Goal: Task Accomplishment & Management: Manage account settings

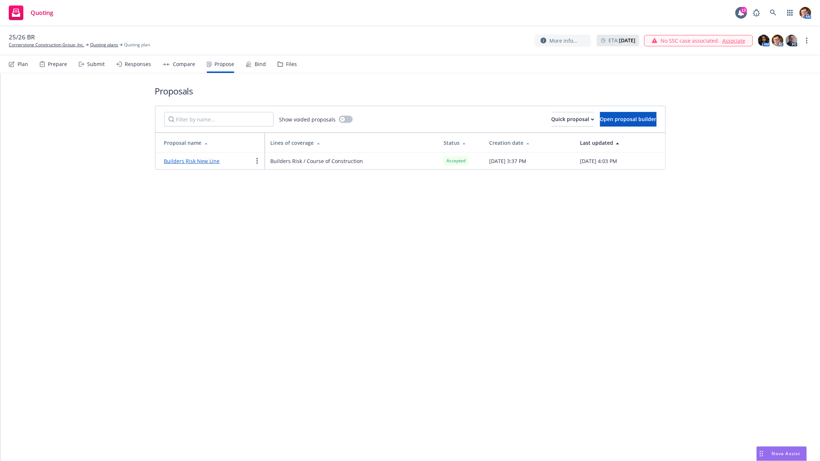
click at [258, 63] on div "Bind" at bounding box center [260, 64] width 11 height 6
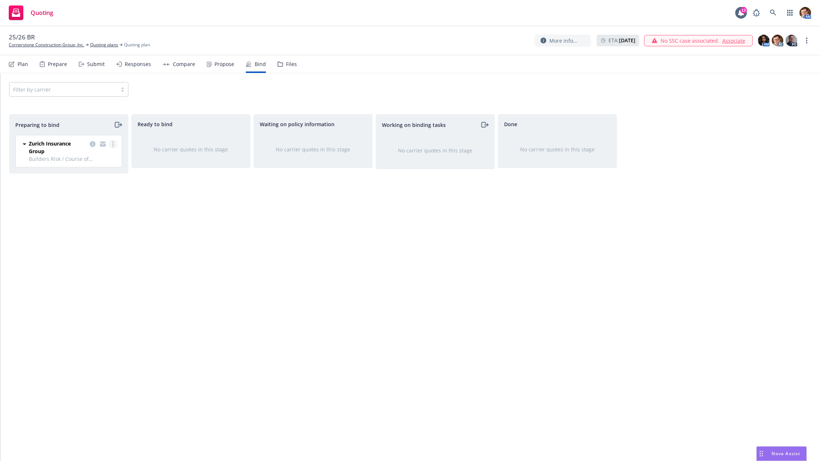
click at [113, 142] on circle "more" at bounding box center [112, 141] width 1 height 1
click at [101, 176] on link "Log bind order" at bounding box center [81, 173] width 71 height 15
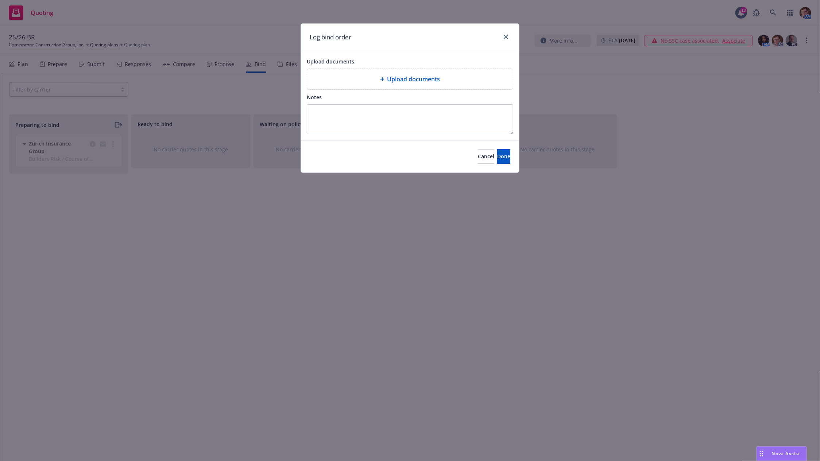
click at [383, 77] on icon at bounding box center [382, 79] width 4 height 4
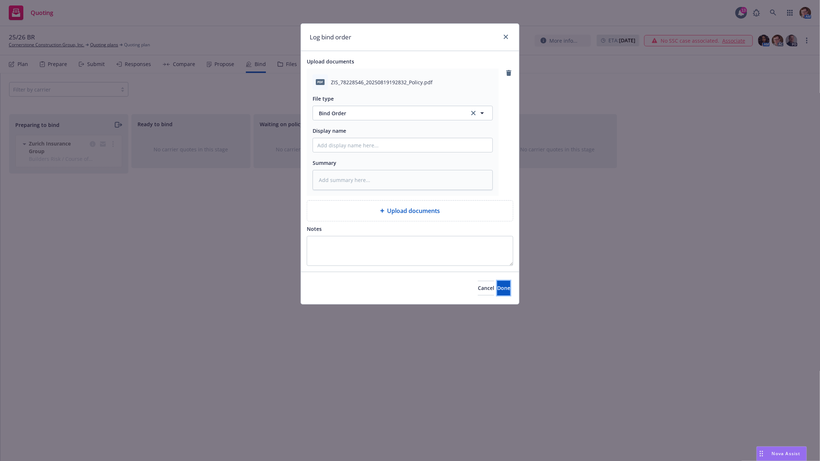
drag, startPoint x: 500, startPoint y: 290, endPoint x: 501, endPoint y: 279, distance: 10.9
click at [500, 290] on button "Done" at bounding box center [503, 288] width 13 height 15
type textarea "x"
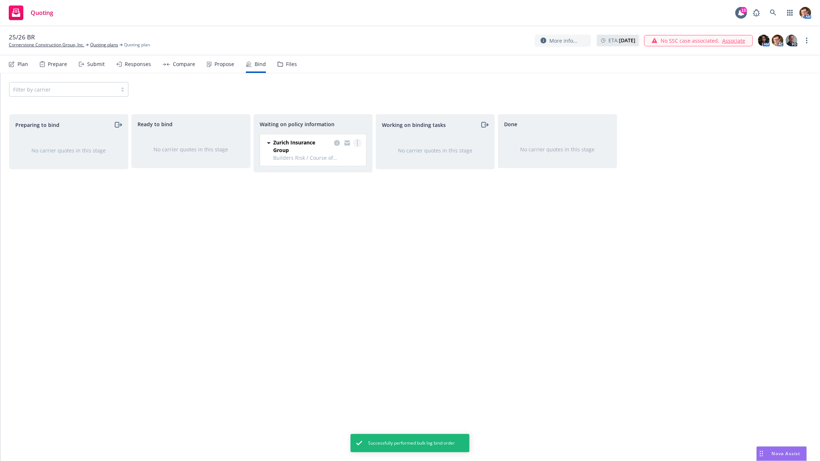
click at [360, 142] on link "more" at bounding box center [357, 143] width 9 height 9
click at [345, 162] on link "Create policies" at bounding box center [329, 157] width 66 height 15
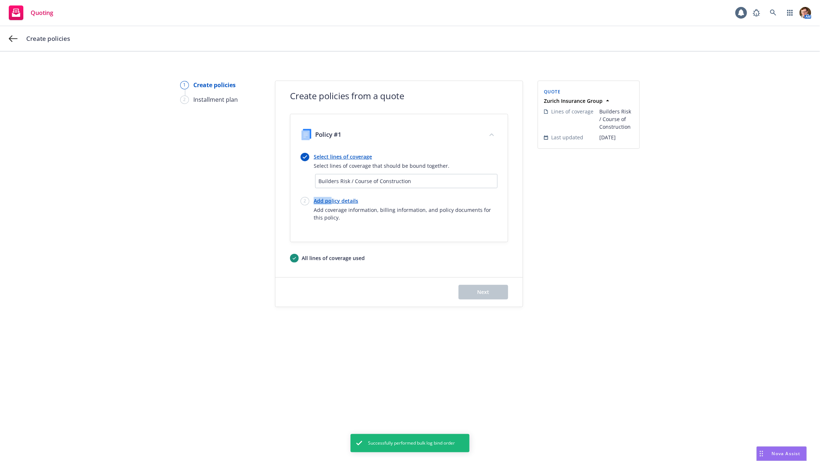
click at [330, 197] on link "Add policy details" at bounding box center [406, 201] width 184 height 8
select select "12"
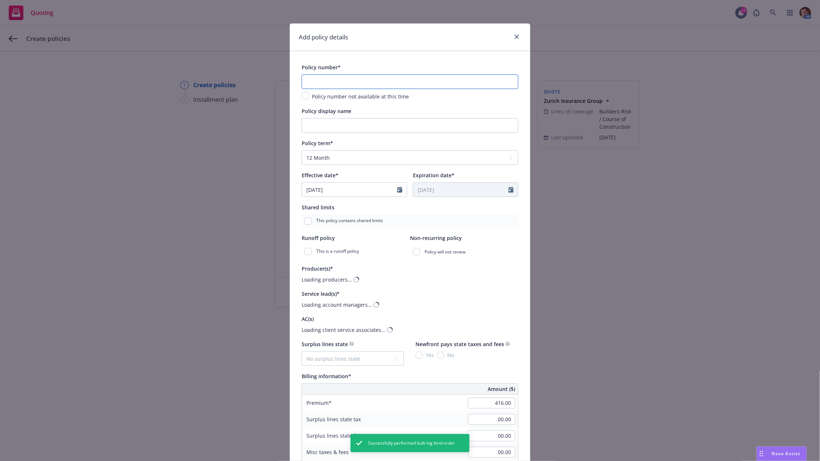
click at [353, 82] on input "text" at bounding box center [410, 81] width 217 height 15
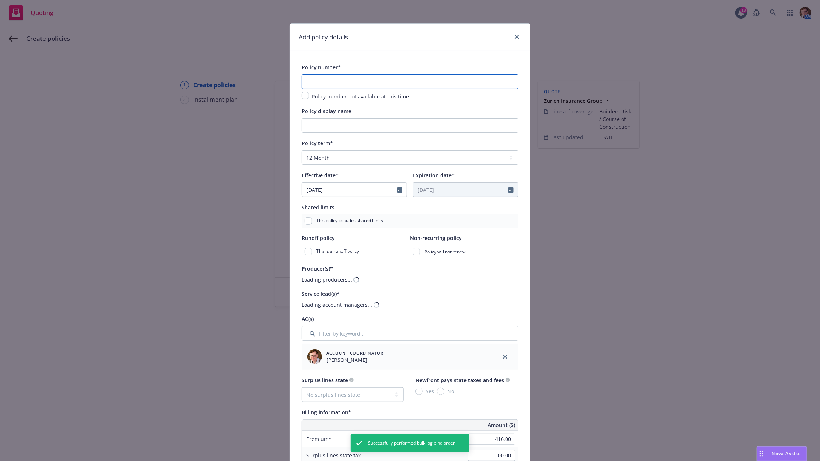
click at [353, 82] on input "text" at bounding box center [410, 81] width 217 height 15
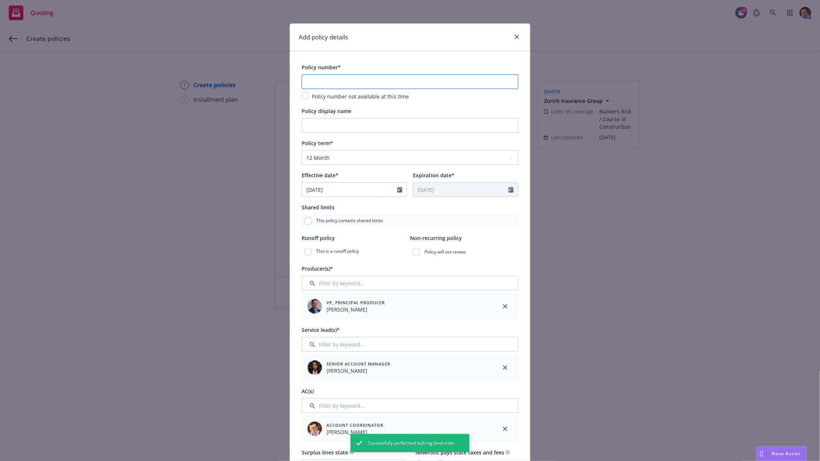
paste input "ER78228546"
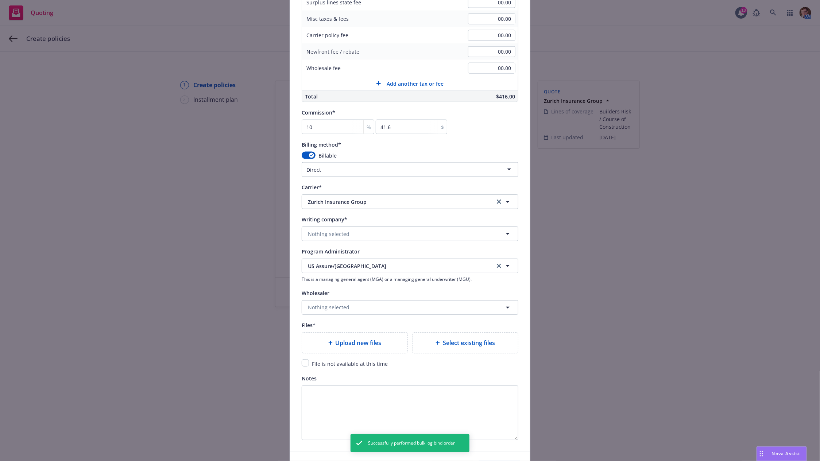
scroll to position [587, 0]
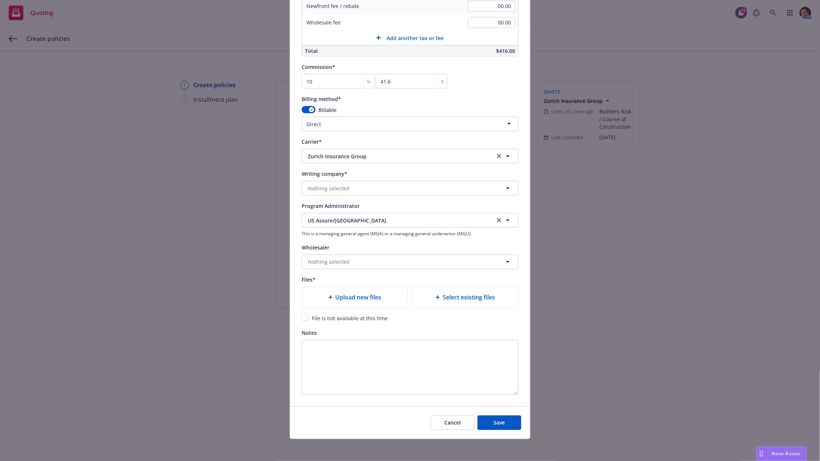
type input "ER78228546"
click at [326, 302] on div "Upload new files" at bounding box center [354, 297] width 105 height 20
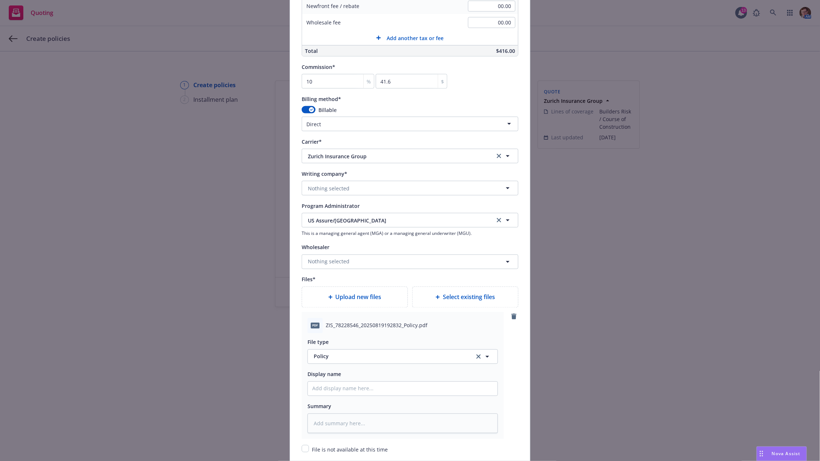
scroll to position [719, 0]
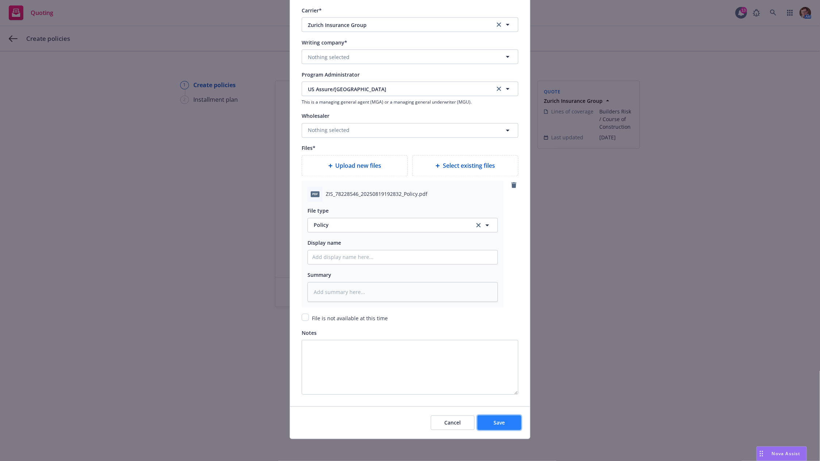
click at [480, 424] on button "Save" at bounding box center [499, 422] width 44 height 15
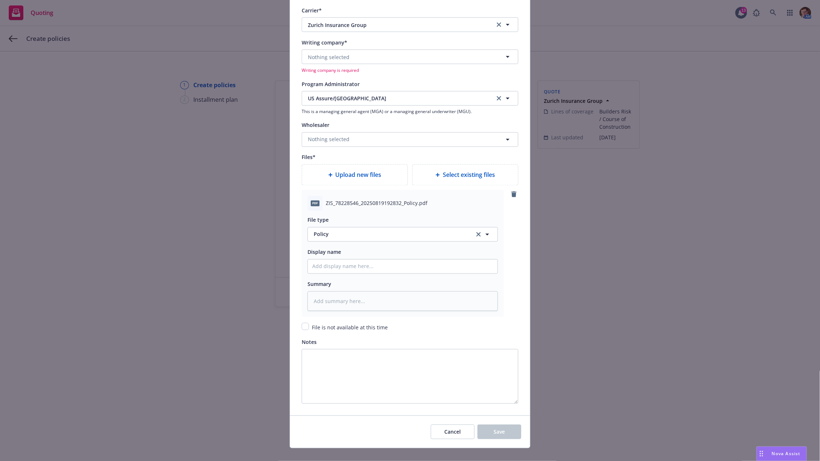
scroll to position [485, 0]
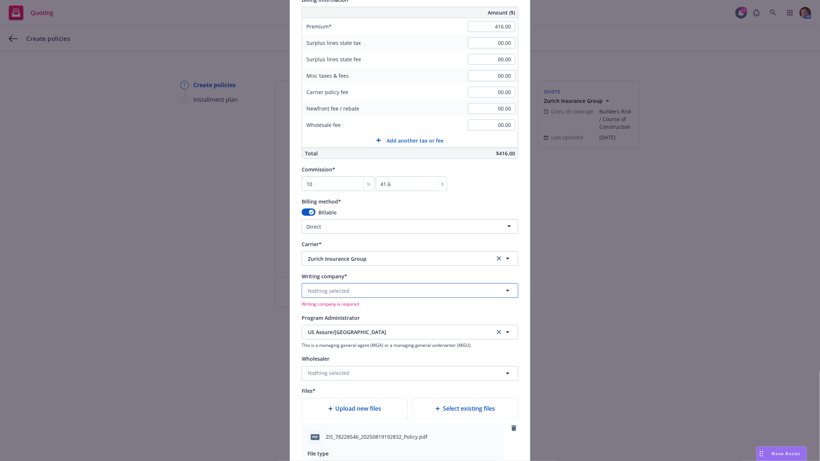
drag, startPoint x: 336, startPoint y: 291, endPoint x: 355, endPoint y: 293, distance: 18.8
click at [336, 291] on span "Nothing selected" at bounding box center [329, 291] width 42 height 8
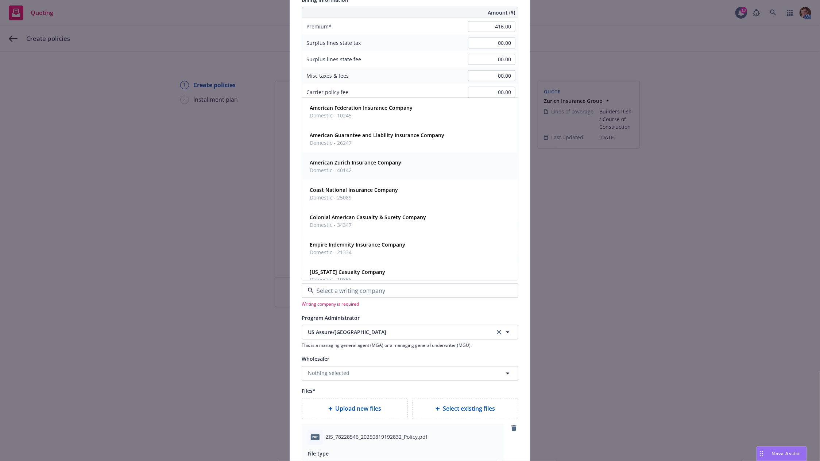
click at [357, 165] on div "American Zurich Insurance Company Domestic - 40142" at bounding box center [356, 166] width 92 height 15
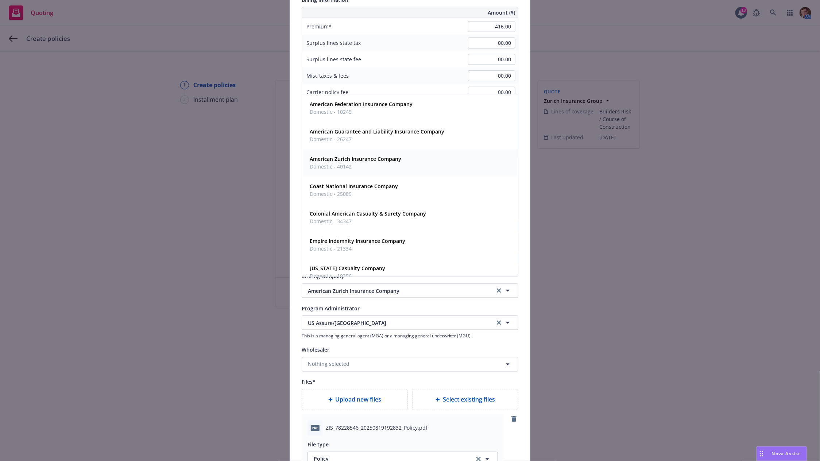
scroll to position [719, 0]
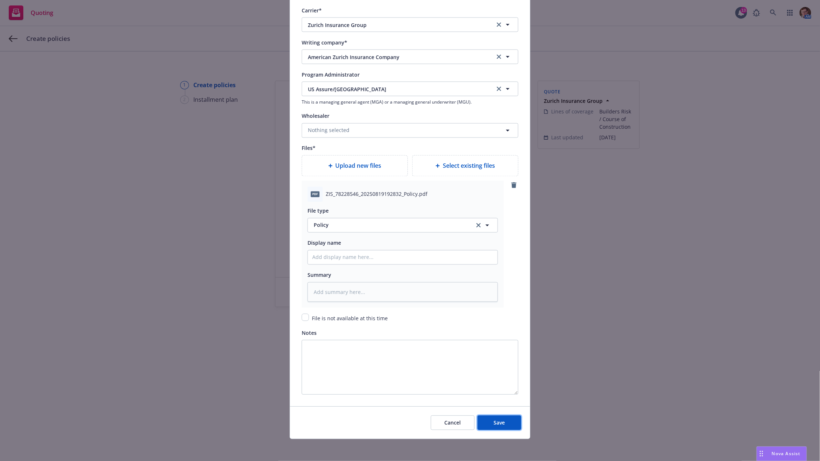
click at [496, 420] on span "Save" at bounding box center [499, 422] width 11 height 7
type textarea "x"
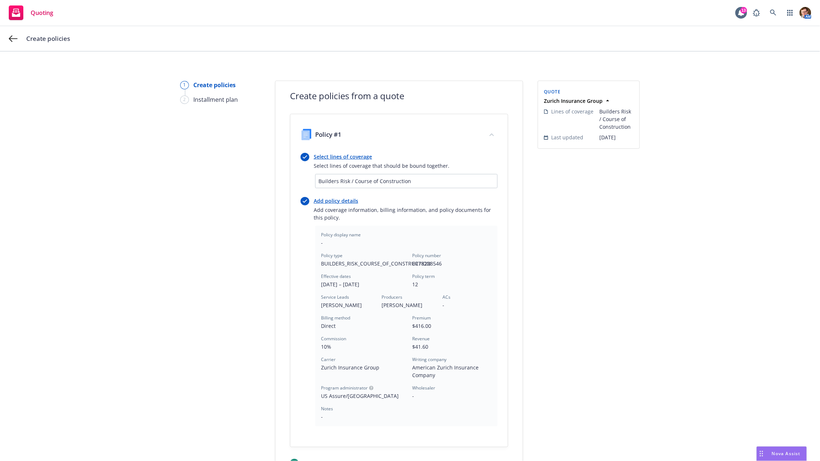
scroll to position [96, 0]
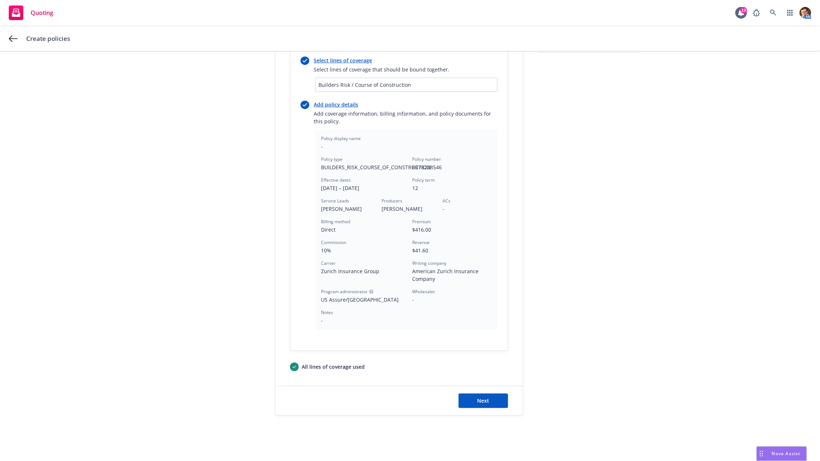
click at [491, 388] on div "Next" at bounding box center [398, 400] width 247 height 29
click at [488, 399] on button "Next" at bounding box center [483, 401] width 50 height 15
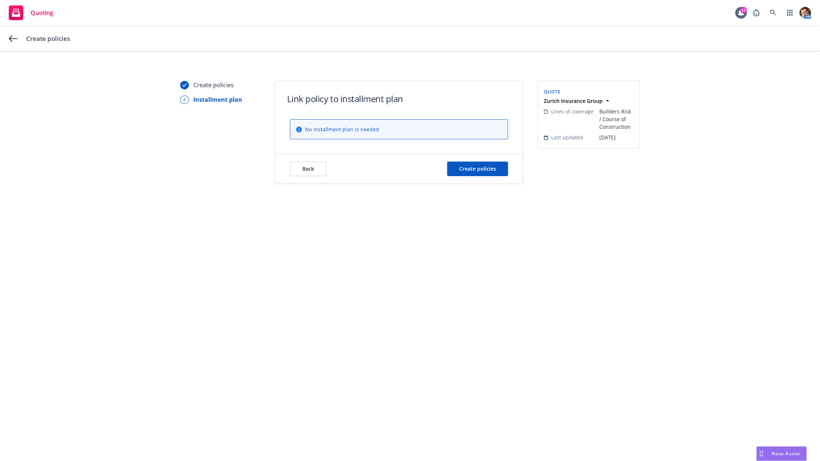
scroll to position [0, 0]
click at [485, 170] on span "Create policies" at bounding box center [477, 168] width 37 height 7
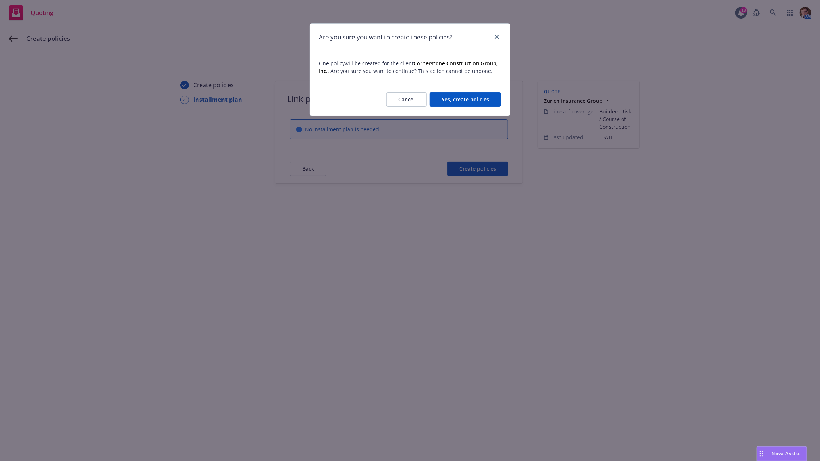
click at [473, 97] on button "Yes, create policies" at bounding box center [465, 99] width 71 height 15
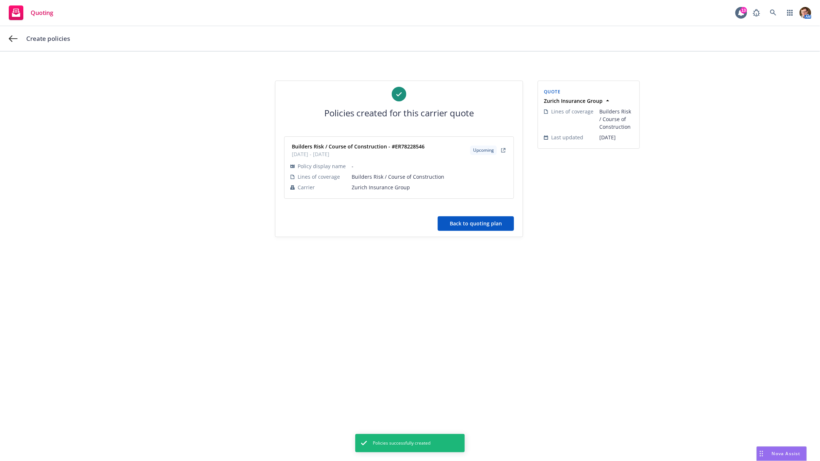
click at [500, 224] on button "Back to quoting plan" at bounding box center [476, 223] width 76 height 15
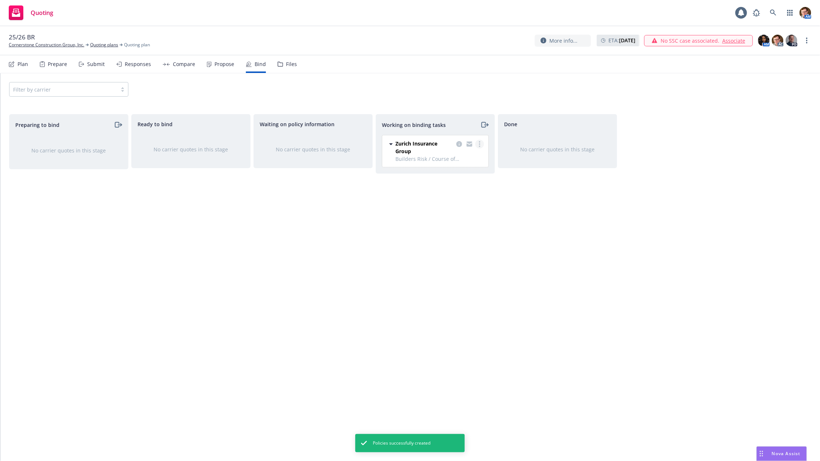
click at [479, 143] on icon "more" at bounding box center [479, 144] width 1 height 6
click at [462, 170] on span "Move to done" at bounding box center [443, 173] width 51 height 7
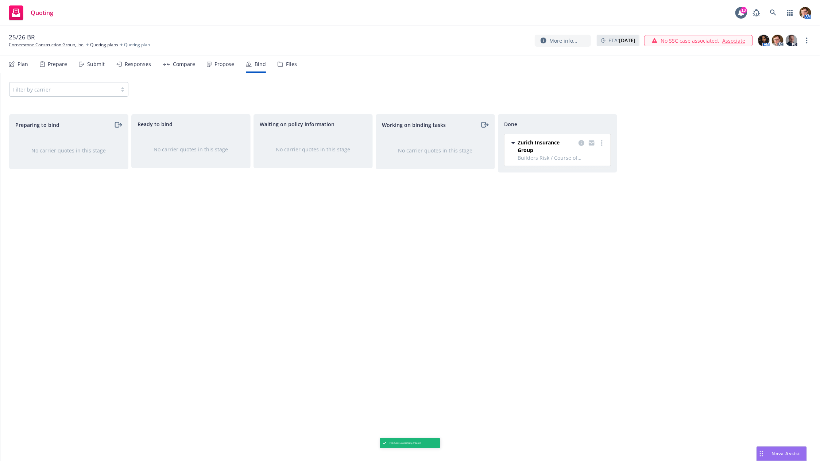
click at [732, 41] on link "Associate" at bounding box center [733, 41] width 23 height 8
drag, startPoint x: 57, startPoint y: 43, endPoint x: 85, endPoint y: 24, distance: 33.9
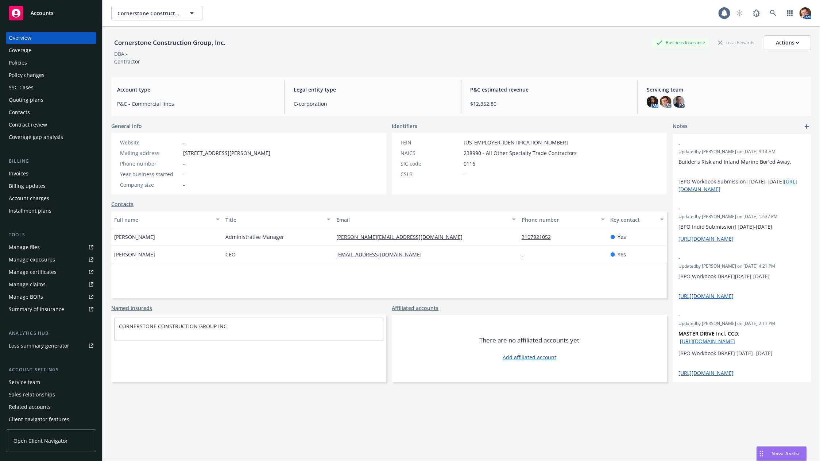
click at [44, 65] on div "Policies" at bounding box center [51, 63] width 85 height 12
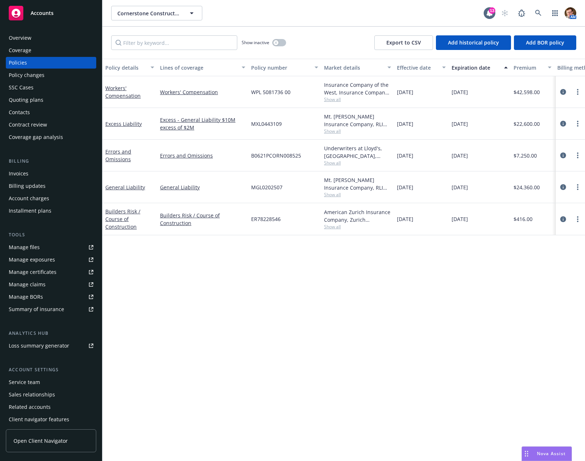
click at [560, 213] on div at bounding box center [570, 219] width 29 height 32
click at [565, 218] on icon "circleInformation" at bounding box center [564, 219] width 6 height 6
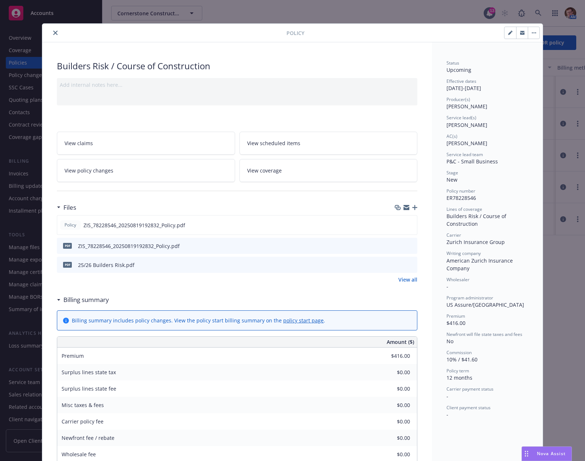
click at [269, 173] on span "View coverage" at bounding box center [264, 171] width 35 height 8
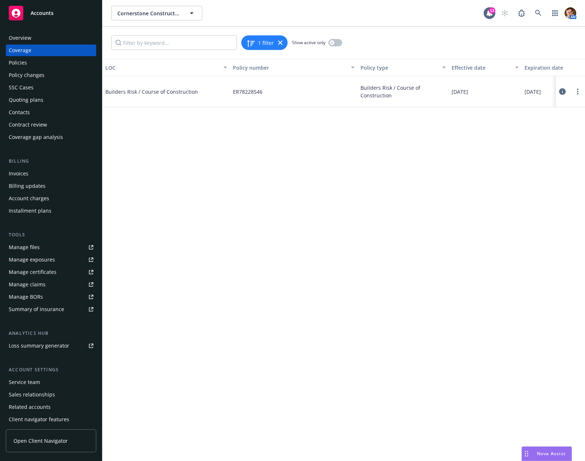
click at [561, 90] on icon at bounding box center [563, 91] width 7 height 7
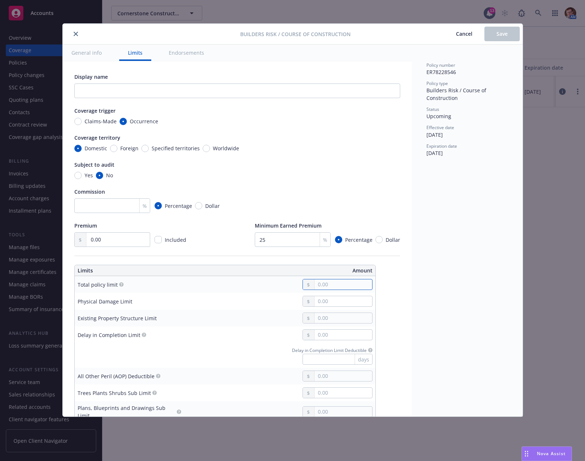
click at [330, 281] on input "text" at bounding box center [343, 284] width 57 height 10
paste input "250,318.00"
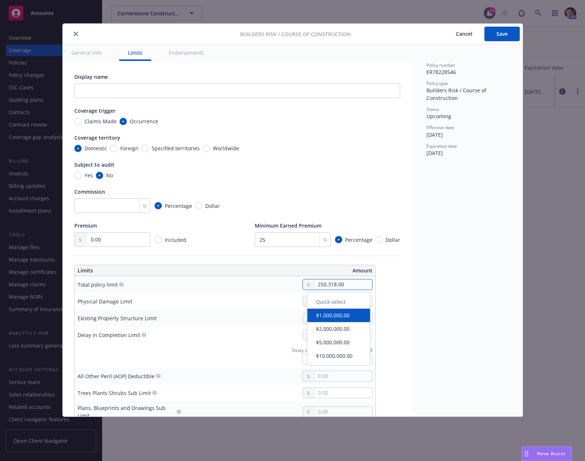
type input "250,318.00"
click at [413, 280] on div "Policy number ER78228546 Policy type Builders Risk / Course of Construction Sta…" at bounding box center [467, 230] width 111 height 372
click at [352, 300] on input "text" at bounding box center [343, 301] width 57 height 10
click at [135, 317] on div "Existing Property Structure Limit" at bounding box center [117, 318] width 79 height 8
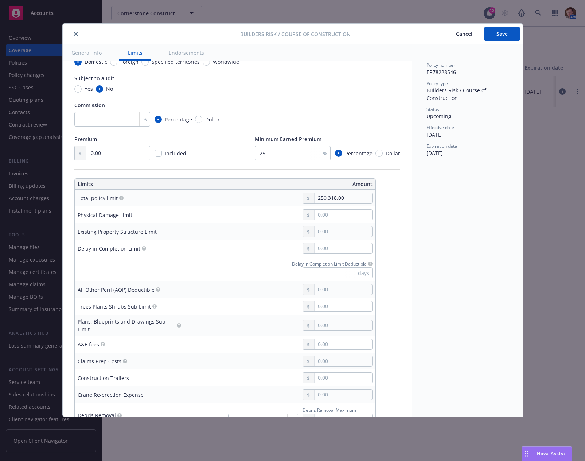
scroll to position [254, 0]
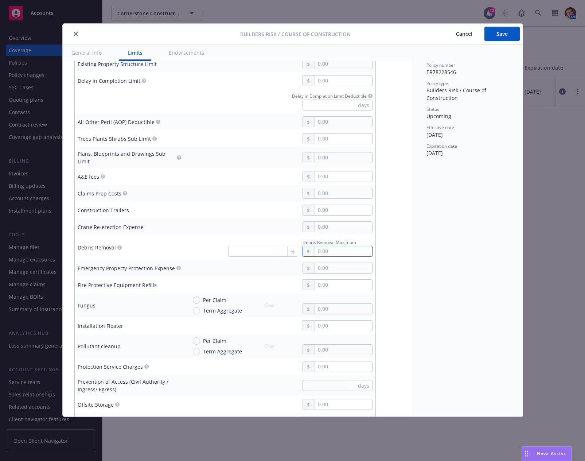
click at [324, 246] on input "text" at bounding box center [343, 251] width 57 height 10
type input "50,000.00"
click at [321, 263] on input "text" at bounding box center [343, 268] width 57 height 10
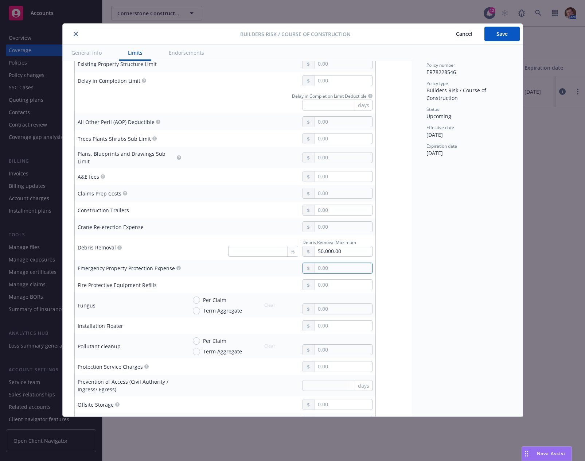
click at [324, 263] on input "text" at bounding box center [343, 268] width 57 height 10
click at [326, 263] on input "text" at bounding box center [343, 268] width 57 height 10
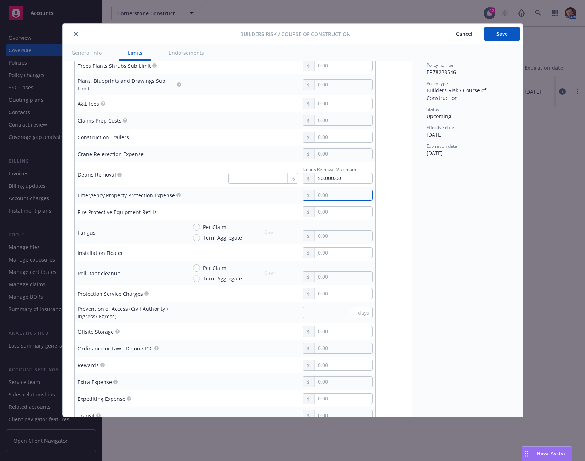
scroll to position [312, 0]
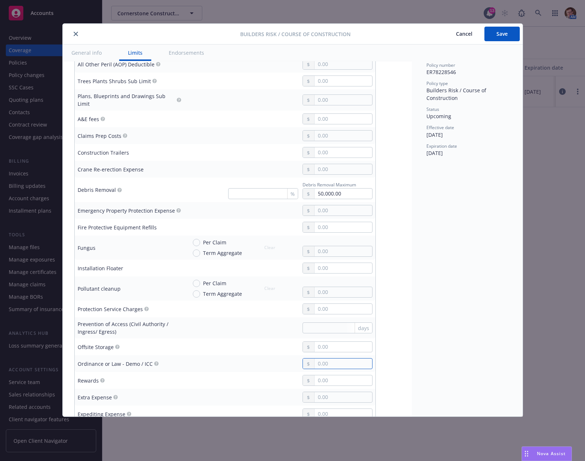
click at [326, 359] on input "text" at bounding box center [343, 364] width 57 height 10
paste input "250,318.00"
type input "250,318.00"
click at [326, 375] on input "text" at bounding box center [343, 380] width 57 height 10
type input "25,000.00"
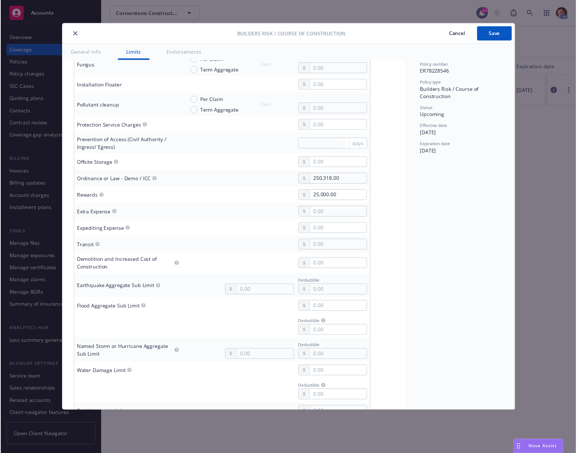
scroll to position [526, 0]
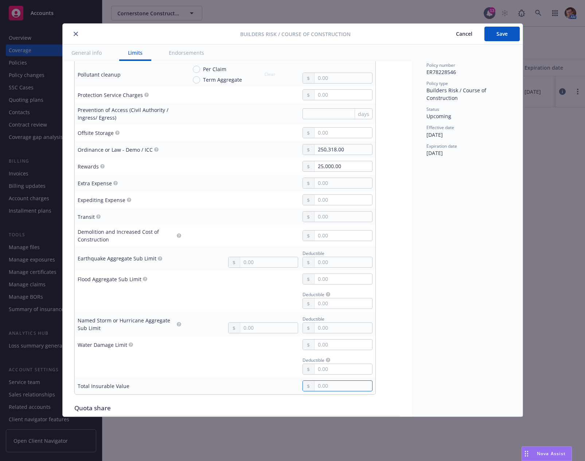
click at [327, 381] on input "text" at bounding box center [343, 386] width 57 height 10
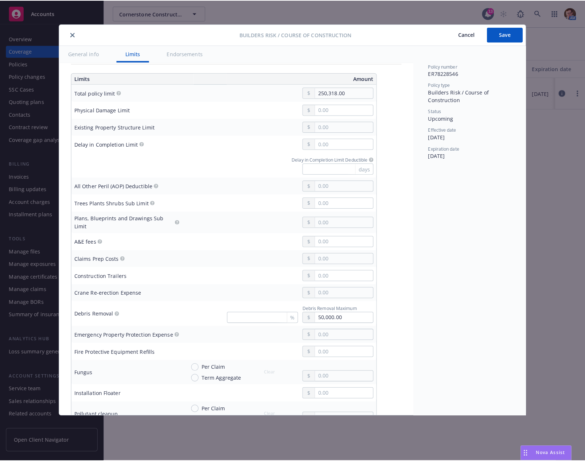
scroll to position [81, 0]
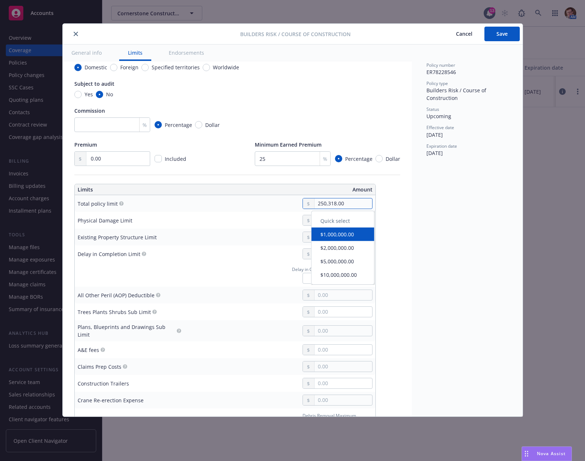
drag, startPoint x: 326, startPoint y: 201, endPoint x: 307, endPoint y: 199, distance: 19.8
click at [303, 198] on div "250,318.00" at bounding box center [338, 203] width 70 height 11
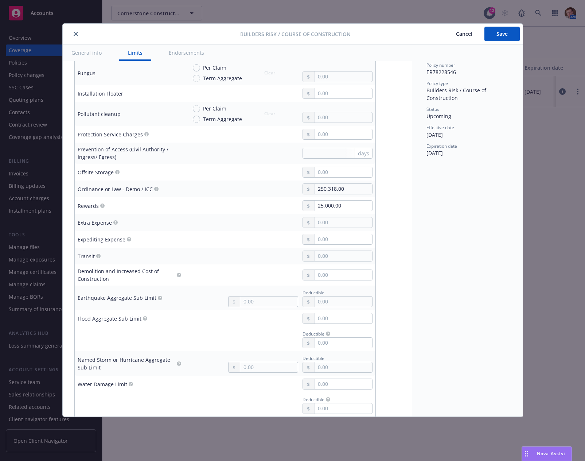
scroll to position [663, 0]
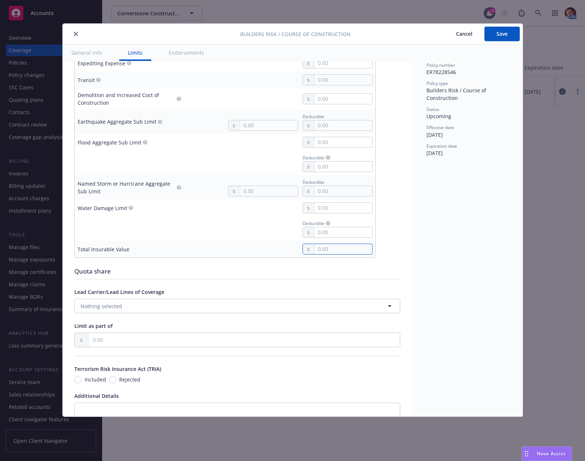
click at [343, 244] on input "text" at bounding box center [343, 249] width 57 height 10
paste input "250,318.00"
type input "250,318.00"
click at [432, 242] on div "Policy number ER78228546 Policy type Builders Risk / Course of Construction Sta…" at bounding box center [467, 230] width 111 height 372
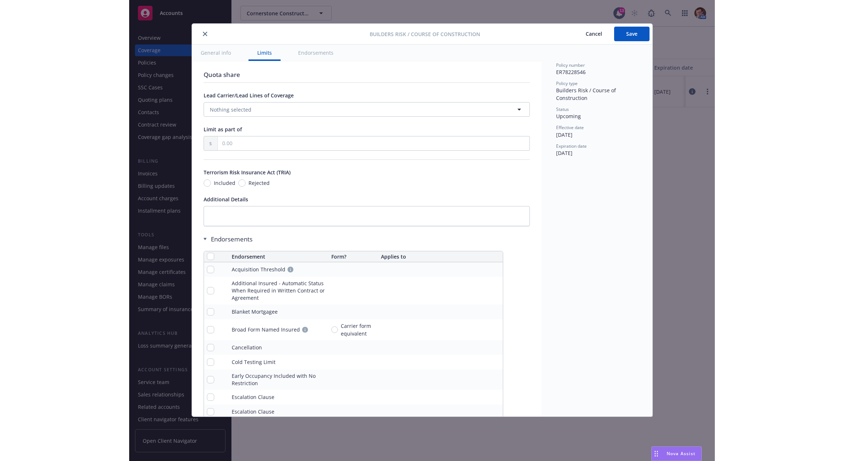
scroll to position [0, 0]
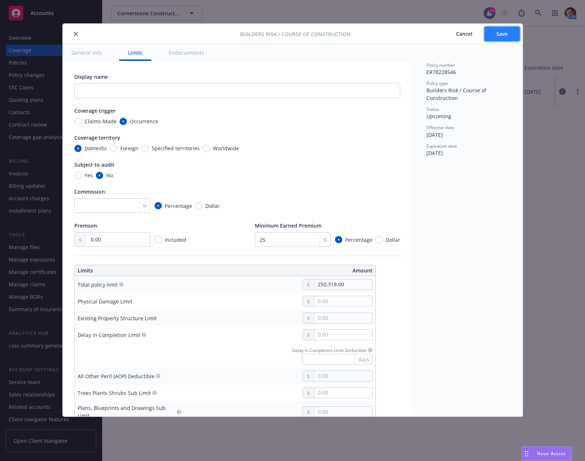
click at [504, 39] on button "Save" at bounding box center [502, 34] width 35 height 15
drag, startPoint x: 74, startPoint y: 34, endPoint x: 17, endPoint y: 52, distance: 60.1
click at [74, 34] on icon "close" at bounding box center [76, 34] width 4 height 4
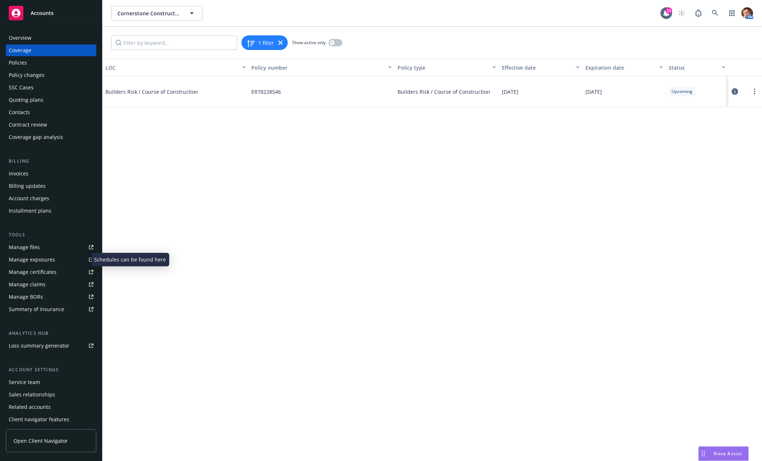
click at [38, 261] on div "Manage exposures" at bounding box center [32, 260] width 46 height 12
click at [32, 99] on div "Quoting plans" at bounding box center [26, 100] width 35 height 12
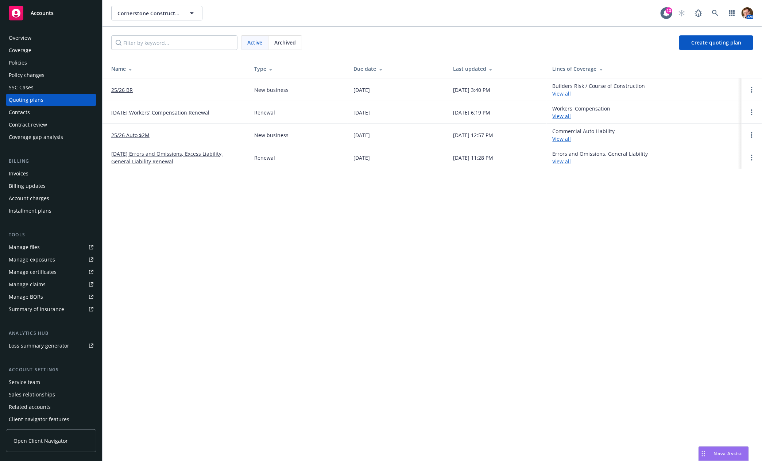
click at [35, 62] on div "Policies" at bounding box center [51, 63] width 85 height 12
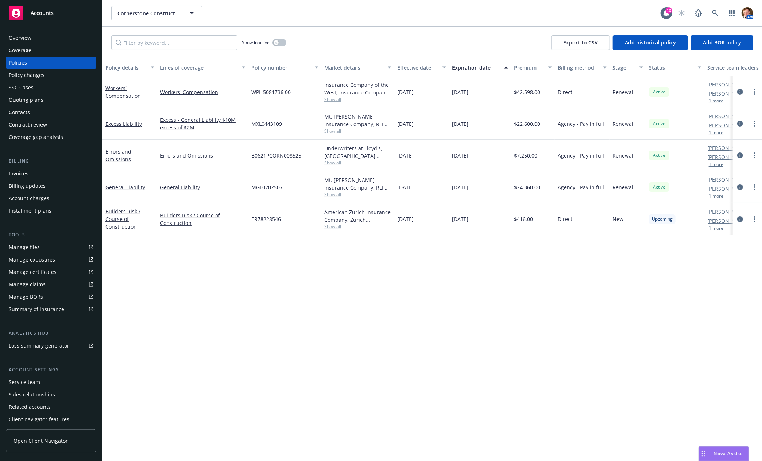
click at [48, 272] on div "Manage certificates" at bounding box center [33, 272] width 48 height 12
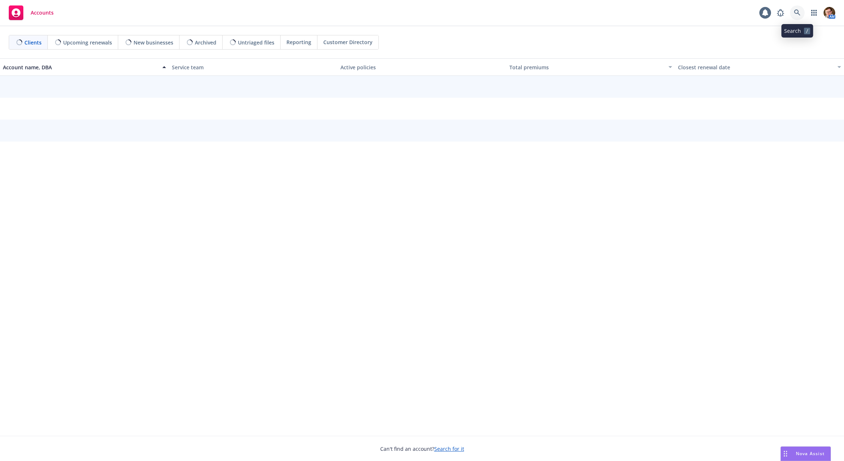
click at [799, 15] on icon at bounding box center [797, 12] width 6 height 6
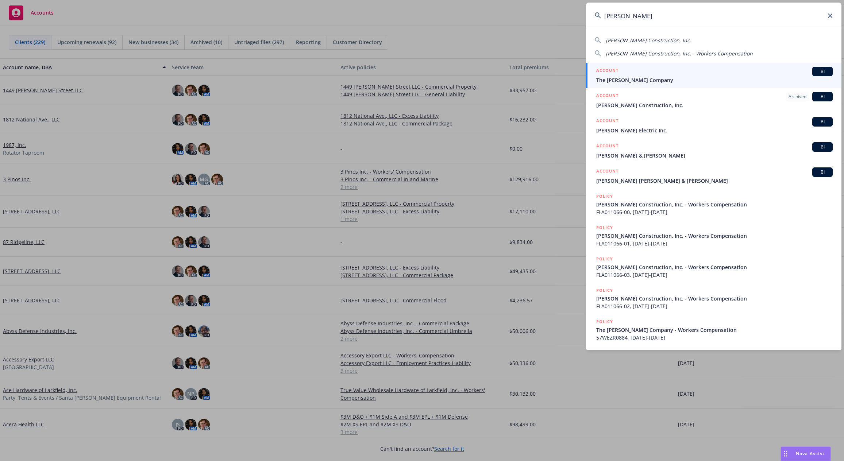
type input "rodde"
click at [652, 79] on span "The Rodde Company" at bounding box center [714, 80] width 236 height 8
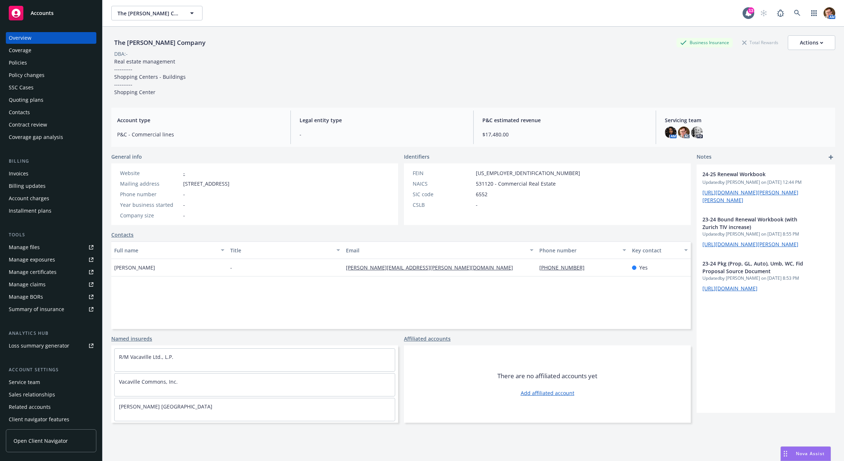
click at [40, 97] on div "Quoting plans" at bounding box center [26, 100] width 35 height 12
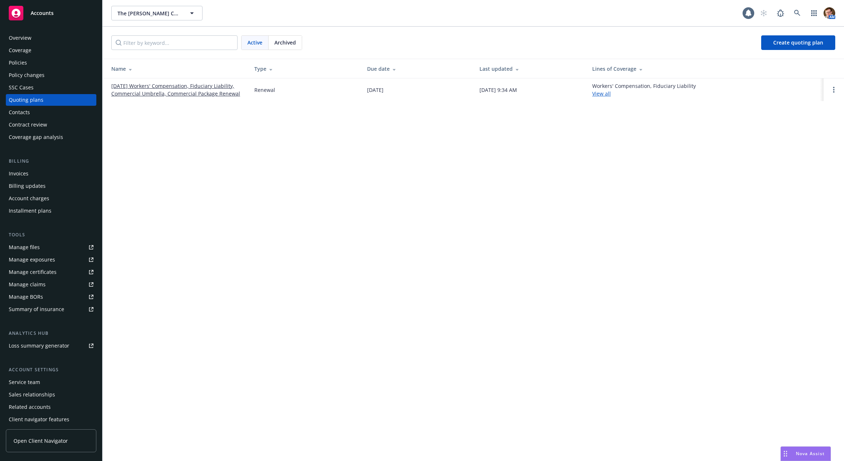
drag, startPoint x: 173, startPoint y: 91, endPoint x: 177, endPoint y: 90, distance: 3.9
click at [47, 39] on div "Overview" at bounding box center [51, 38] width 85 height 12
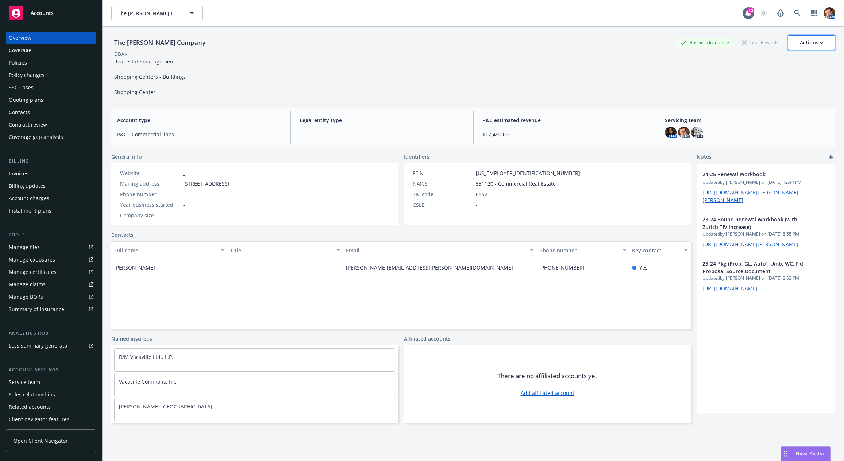
click at [812, 44] on div "Actions" at bounding box center [811, 43] width 23 height 14
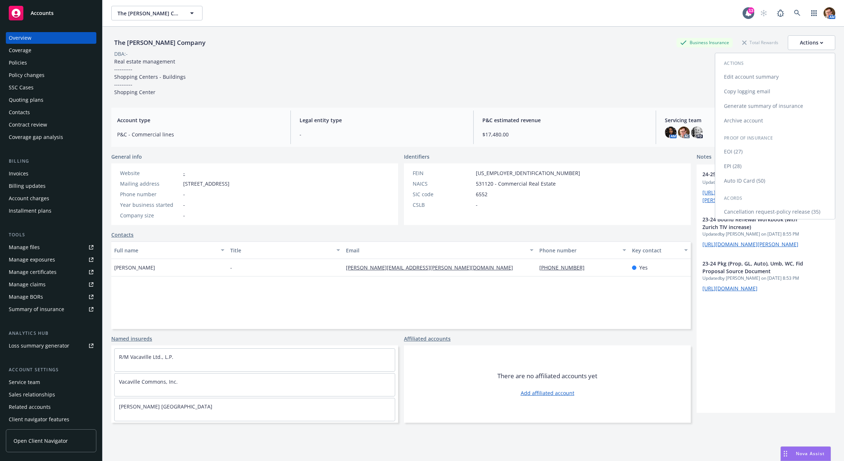
click at [755, 91] on link "Copy logging email" at bounding box center [775, 91] width 120 height 15
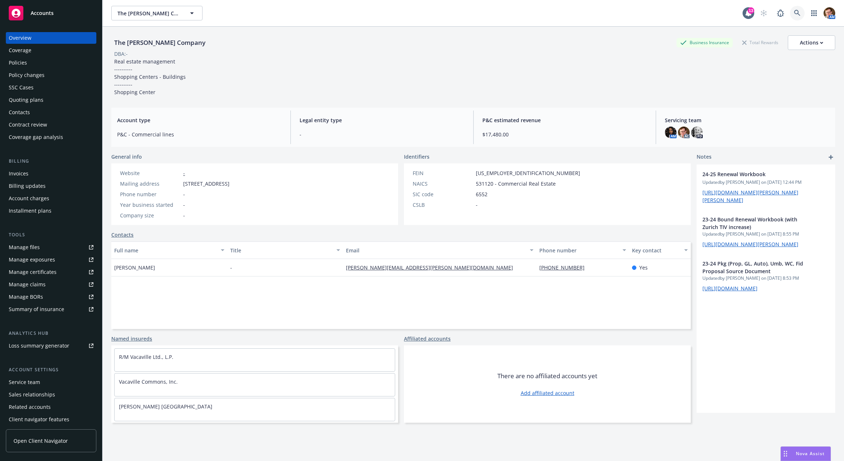
click at [790, 18] on link at bounding box center [797, 13] width 15 height 15
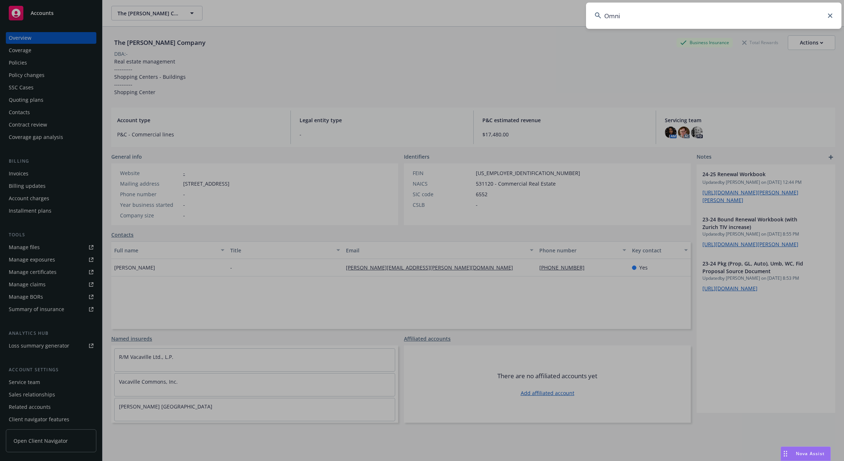
type input "Omni"
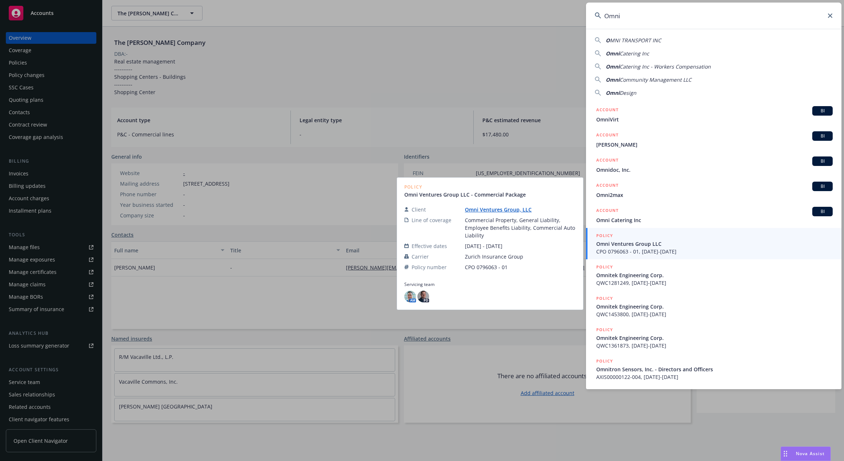
click at [656, 248] on span "CPO 0796063 - 01, 09/01/2023-09/01/2024" at bounding box center [714, 252] width 236 height 8
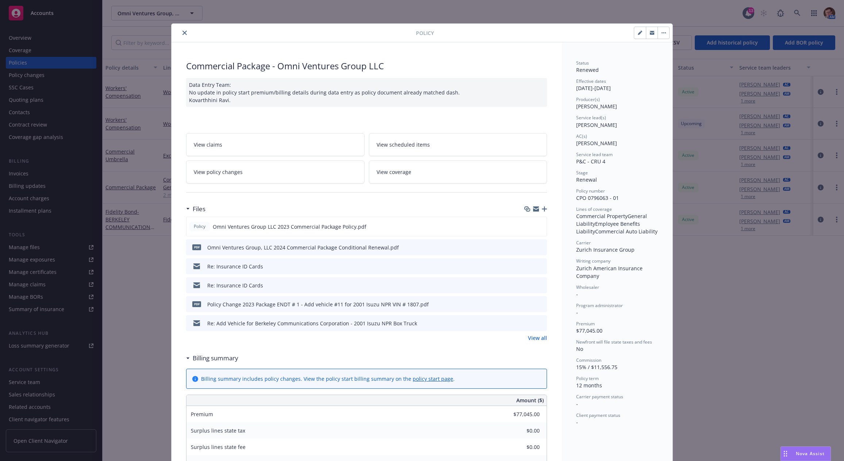
drag, startPoint x: 183, startPoint y: 31, endPoint x: 173, endPoint y: 28, distance: 11.0
click at [183, 31] on button "close" at bounding box center [184, 32] width 9 height 9
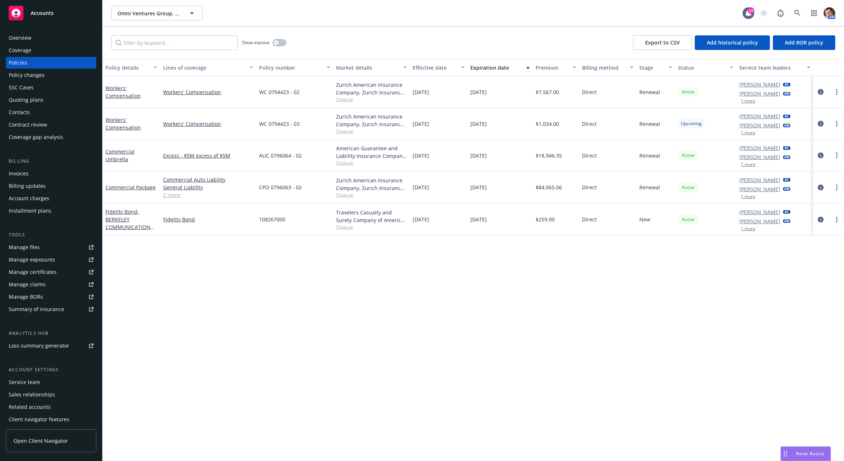
click at [33, 33] on div "Overview" at bounding box center [51, 38] width 85 height 12
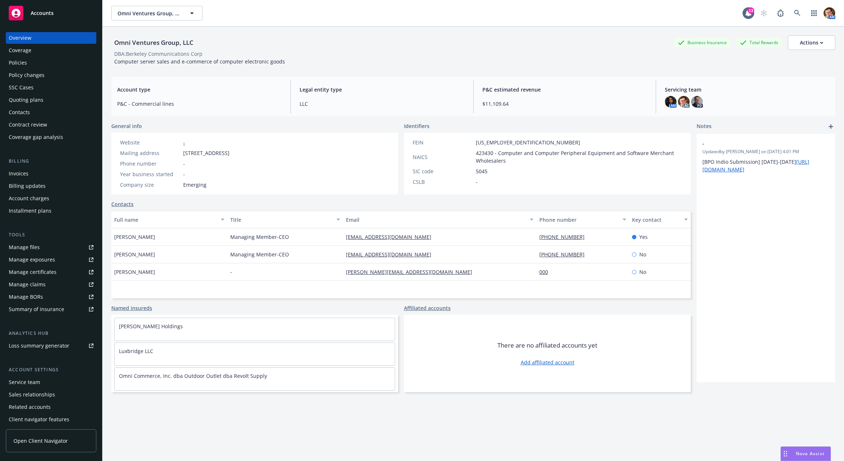
click at [32, 101] on div "Quoting plans" at bounding box center [26, 100] width 35 height 12
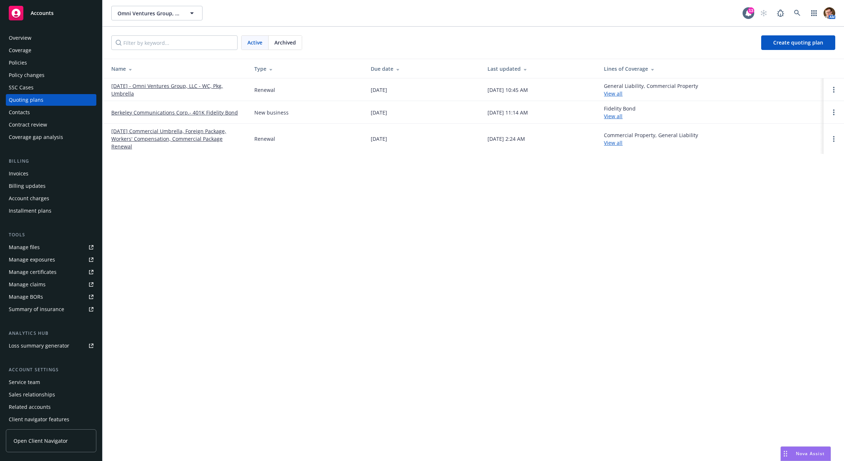
click at [28, 61] on div "Policies" at bounding box center [51, 63] width 85 height 12
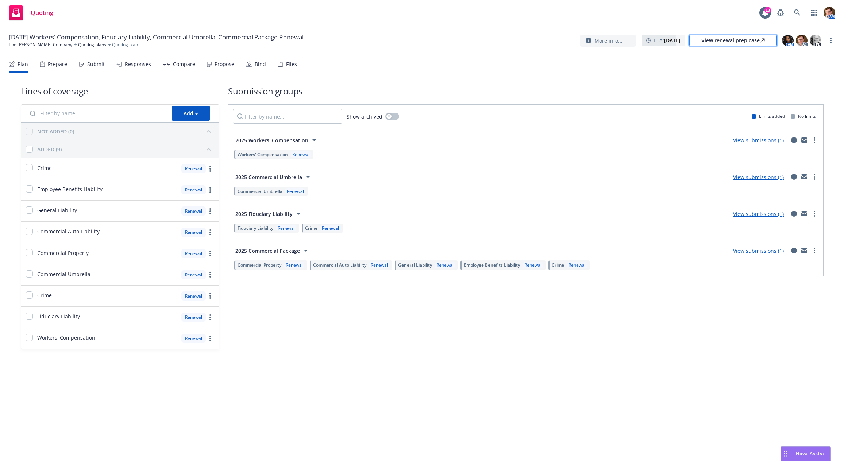
click at [733, 37] on div "View renewal prep case" at bounding box center [732, 40] width 63 height 11
click at [811, 450] on span "Nova Assist" at bounding box center [810, 453] width 29 height 6
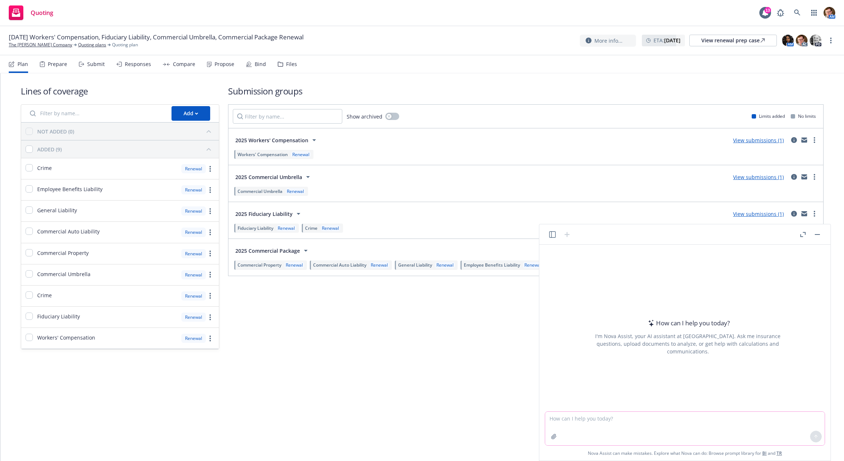
drag, startPoint x: 635, startPoint y: 423, endPoint x: 656, endPoint y: 426, distance: 21.0
click at [635, 422] on textarea at bounding box center [684, 429] width 279 height 34
click at [746, 419] on textarea "reply to [PERSON_NAME] apologize for any concern we caused, we are nearly ready…" at bounding box center [684, 429] width 279 height 34
click at [815, 419] on textarea "reply to linda apologize for any concern we caused, we are nearly ready to send…" at bounding box center [684, 429] width 279 height 34
paste textarea "________________________________________ From: Linda Rusin <linda@rodde.com> Se…"
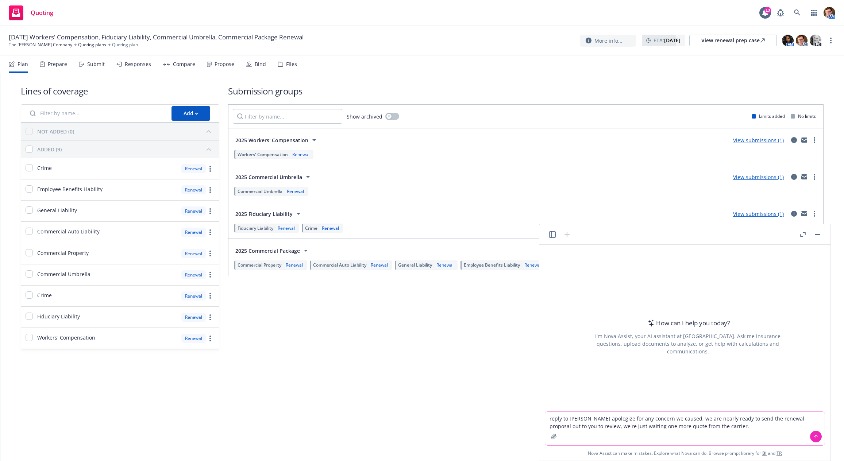
type textarea "reply to linda apologize for any concern we caused, we are nearly ready to send…"
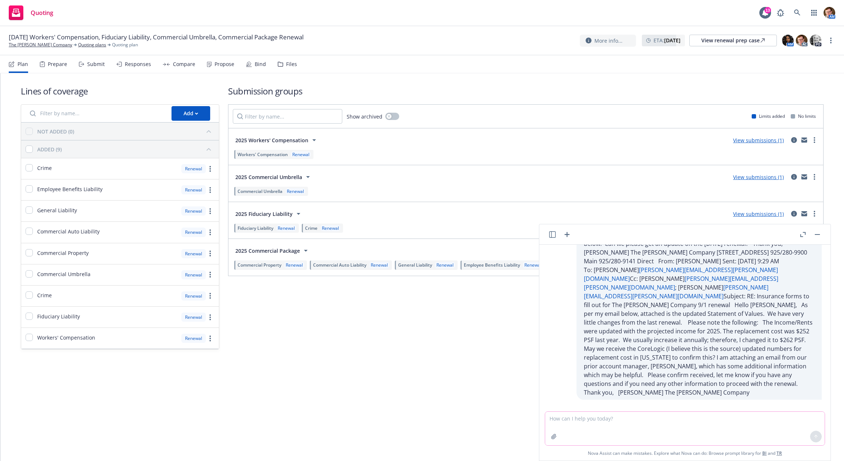
scroll to position [239, 0]
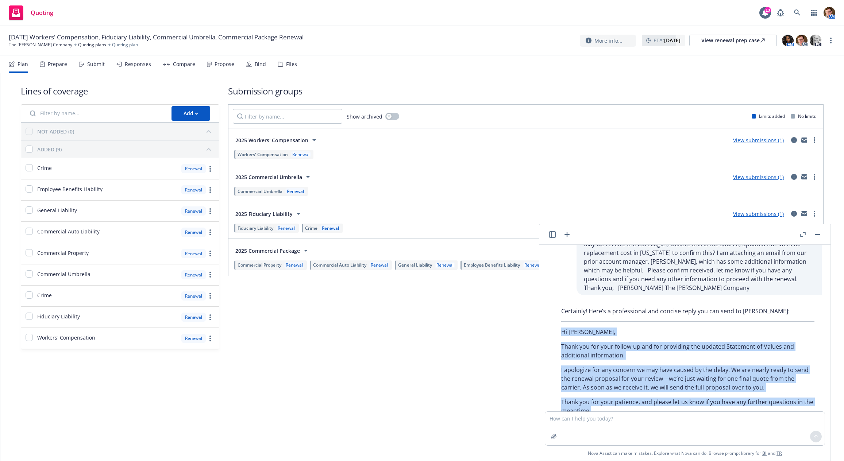
drag, startPoint x: 602, startPoint y: 358, endPoint x: 556, endPoint y: 278, distance: 92.8
click at [556, 304] on div "Certainly! Here’s a professional and concise reply you can send to Linda: Hi Li…" at bounding box center [688, 376] width 268 height 144
copy div "Hi Linda, Thank you for your follow-up and for providing the updated Statement …"
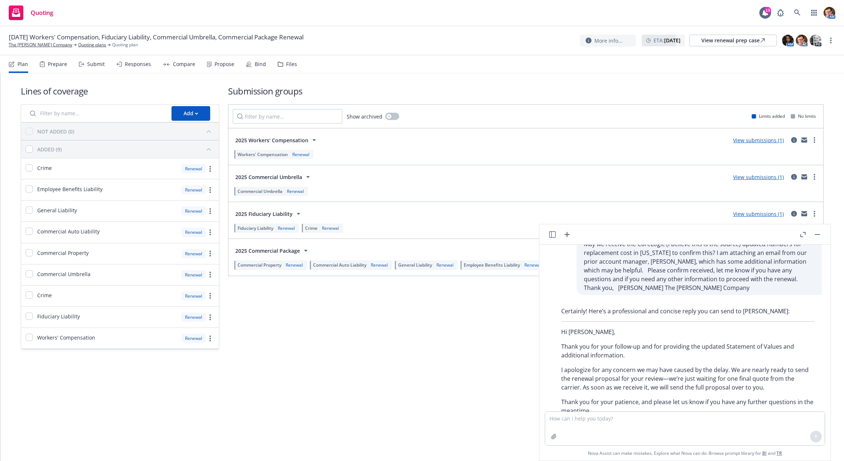
click at [363, 84] on div "Lines of coverage Add NOT ADDED (0) ADDED (9) Crime Renewal Employee Benefits L…" at bounding box center [422, 217] width 802 height 288
click at [218, 66] on div "Propose" at bounding box center [224, 64] width 20 height 6
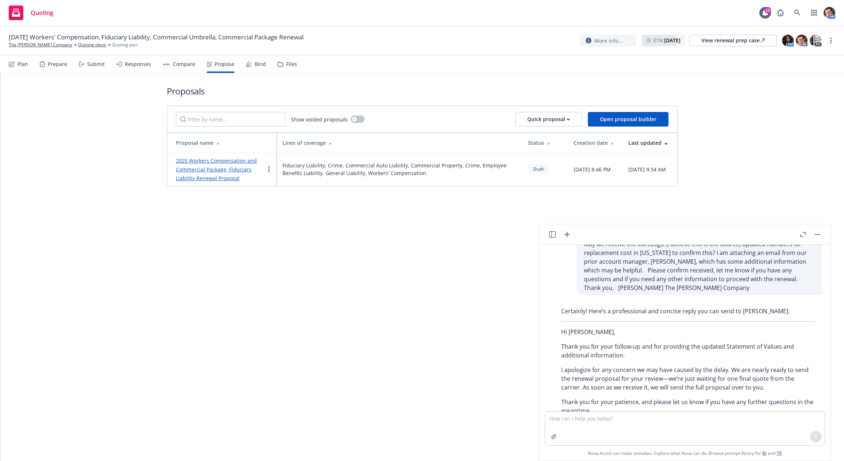
click at [169, 65] on div "Compare" at bounding box center [179, 64] width 32 height 18
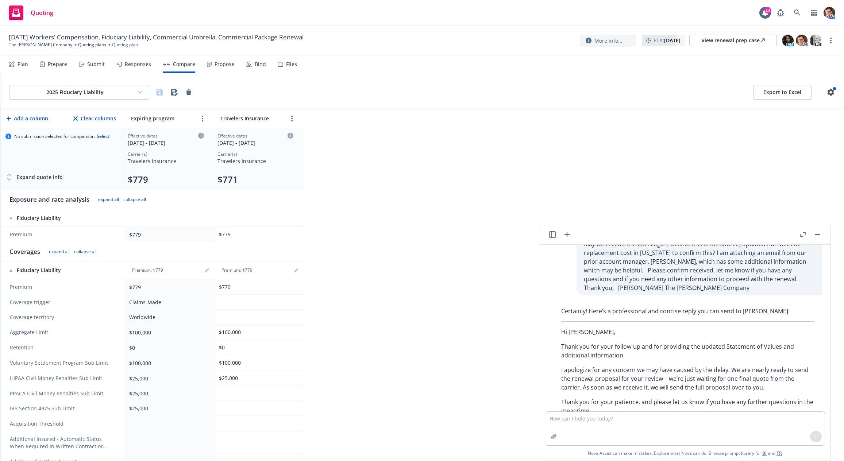
click at [125, 66] on div "Responses" at bounding box center [138, 64] width 26 height 6
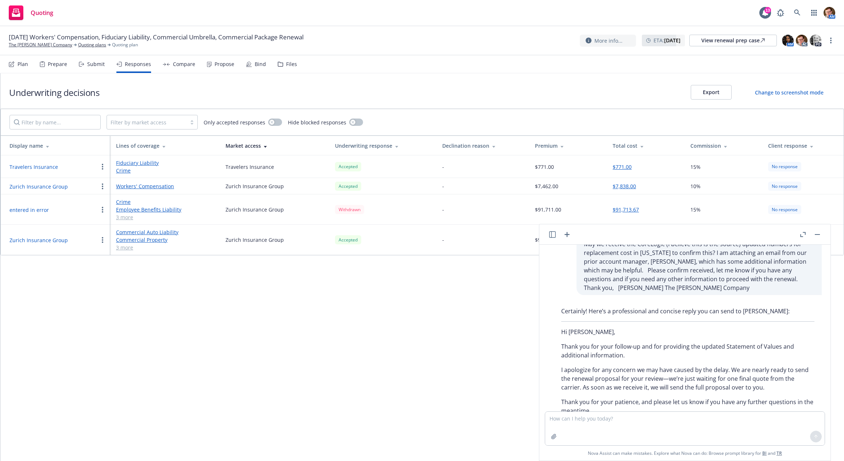
click at [219, 63] on div "Propose" at bounding box center [224, 64] width 20 height 6
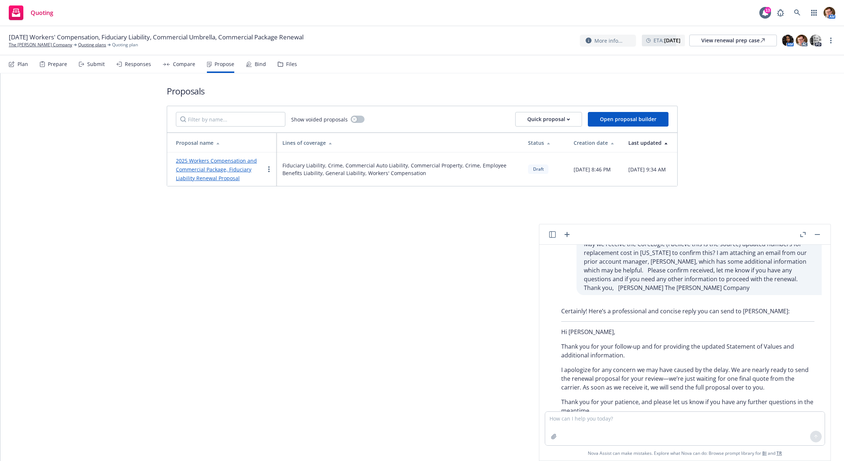
click at [177, 174] on link "2025 Workers Compensation and Commercial Package, Fiduciary Liability Renewal P…" at bounding box center [216, 169] width 81 height 24
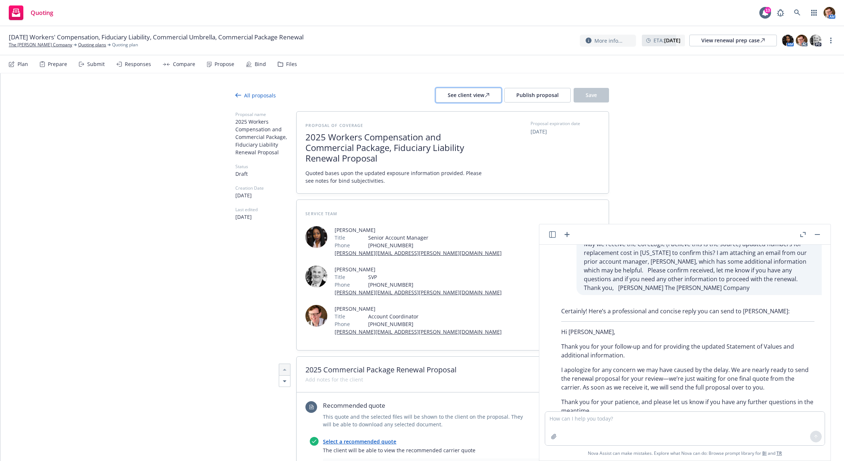
click at [480, 94] on div "See client view" at bounding box center [469, 95] width 42 height 14
type textarea "x"
click at [818, 237] on button "button" at bounding box center [817, 234] width 9 height 9
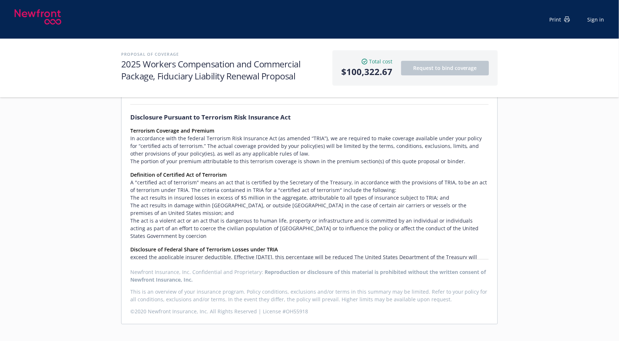
scroll to position [404, 0]
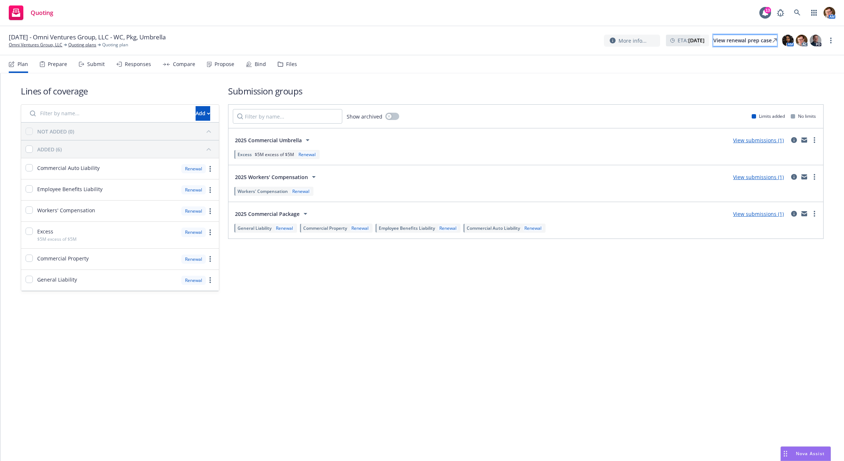
click at [747, 43] on div "View renewal prep case" at bounding box center [744, 40] width 63 height 11
click at [45, 63] on div "Prepare" at bounding box center [53, 64] width 27 height 18
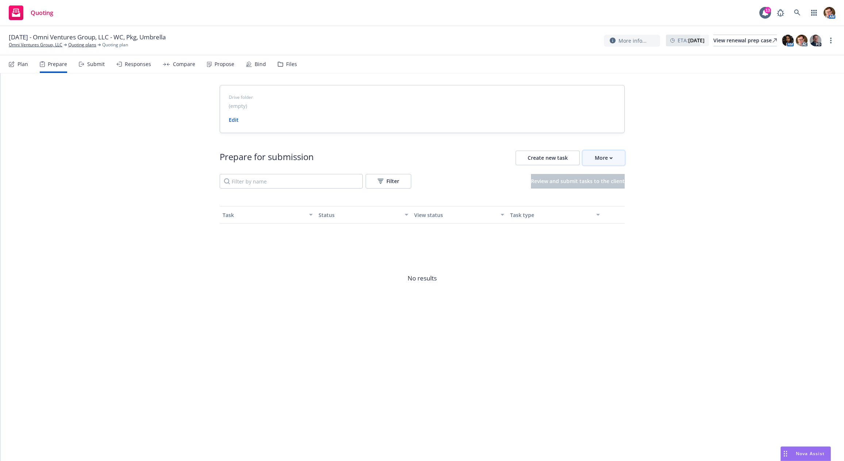
click at [593, 156] on button "More" at bounding box center [603, 158] width 42 height 15
click at [606, 190] on span "Go to Indio account" at bounding box center [615, 190] width 65 height 7
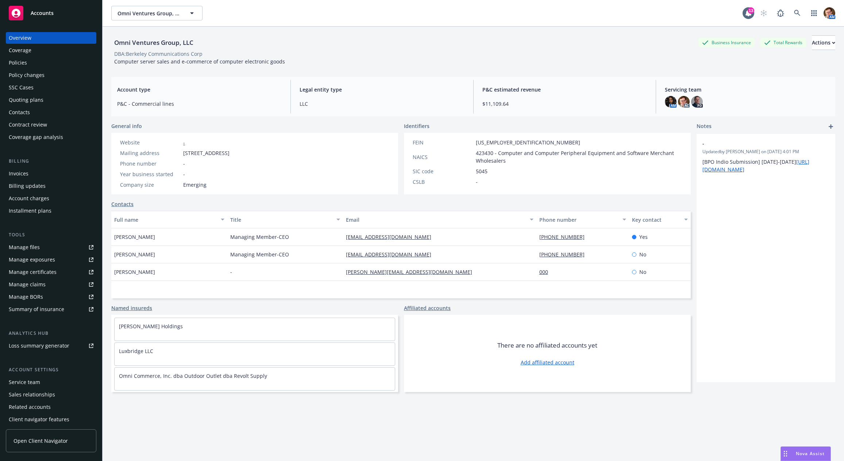
click at [39, 63] on div "Policies" at bounding box center [51, 63] width 85 height 12
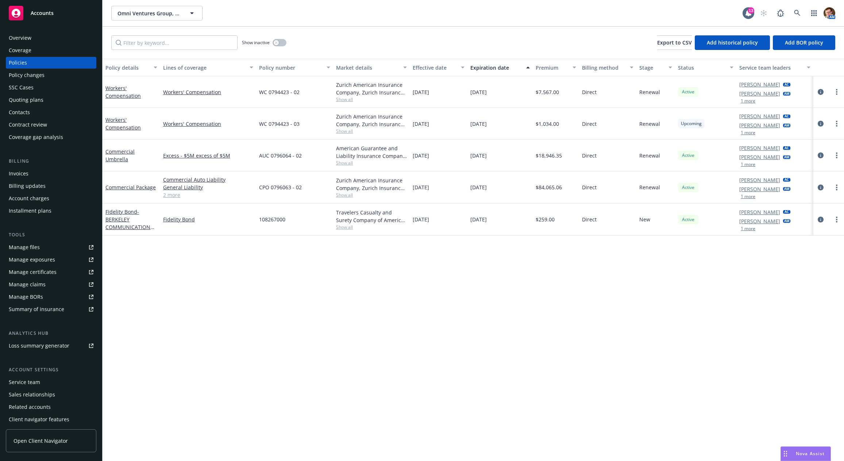
click at [63, 33] on div "Overview" at bounding box center [51, 38] width 85 height 12
